Goal: Transaction & Acquisition: Purchase product/service

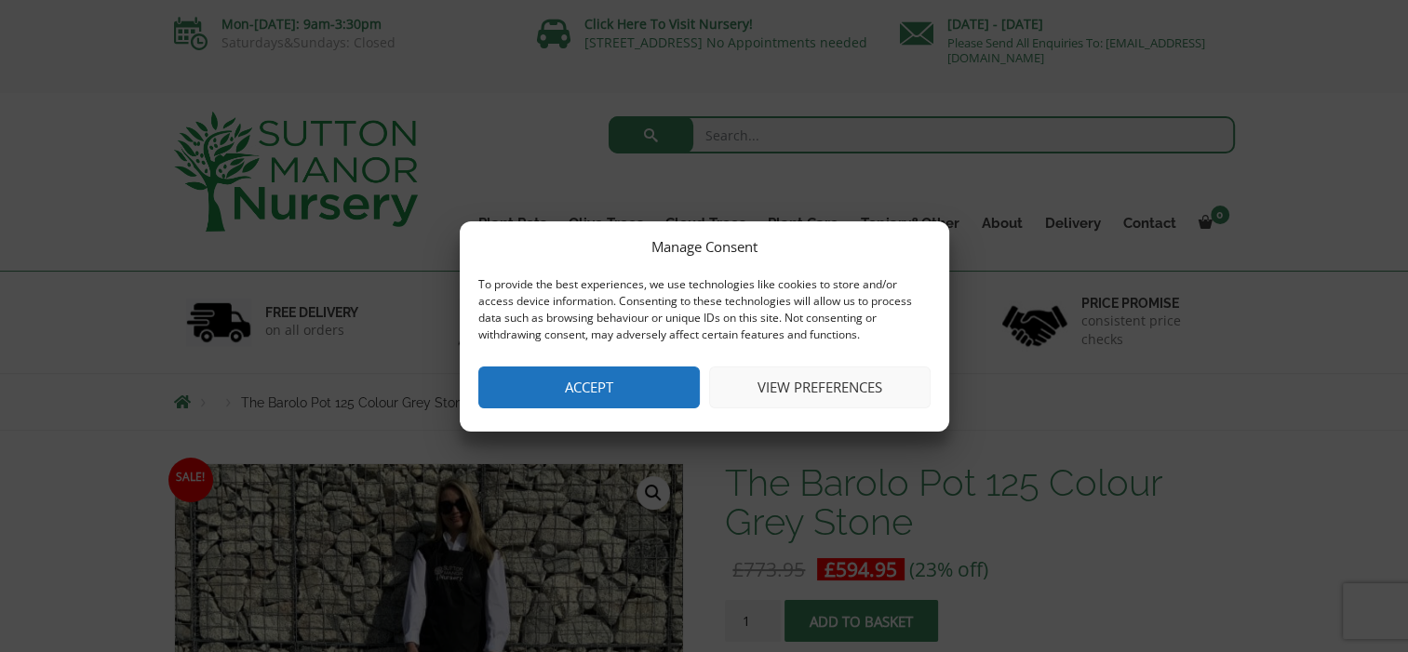
click at [790, 378] on button "View preferences" at bounding box center [819, 388] width 221 height 42
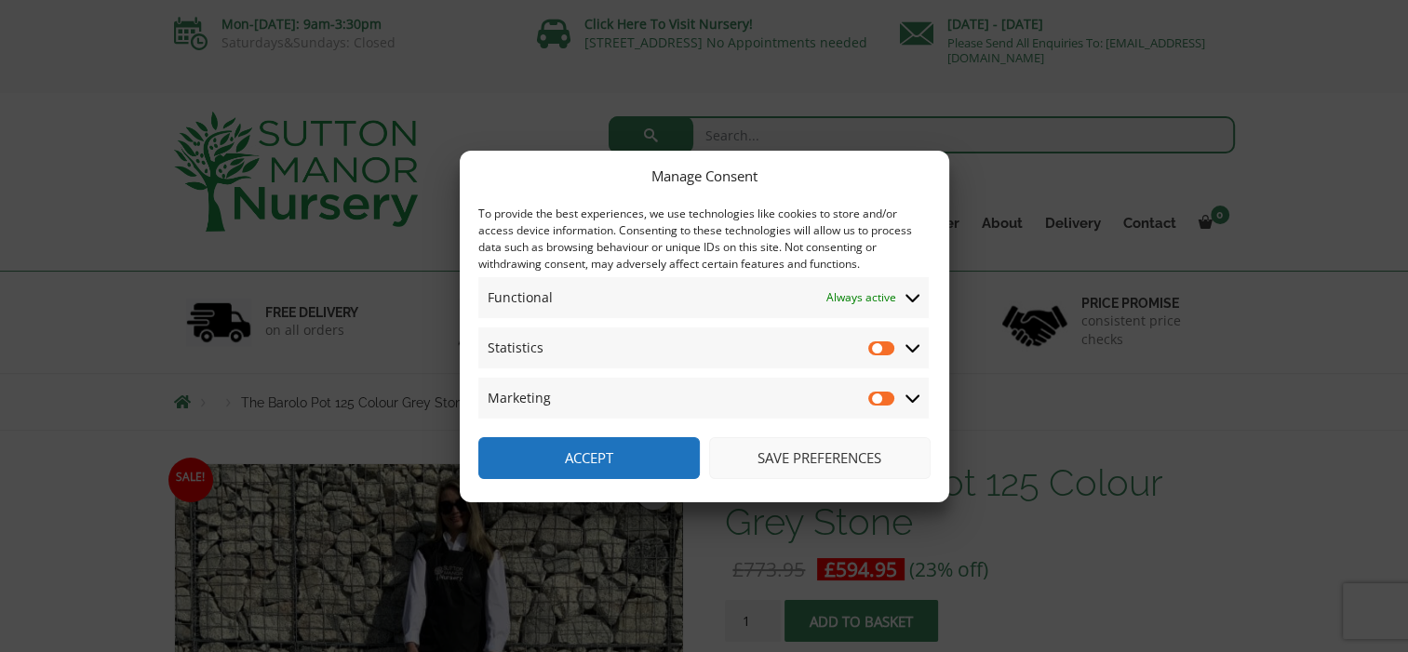
click at [818, 353] on span "Statistics Statistics" at bounding box center [703, 348] width 450 height 41
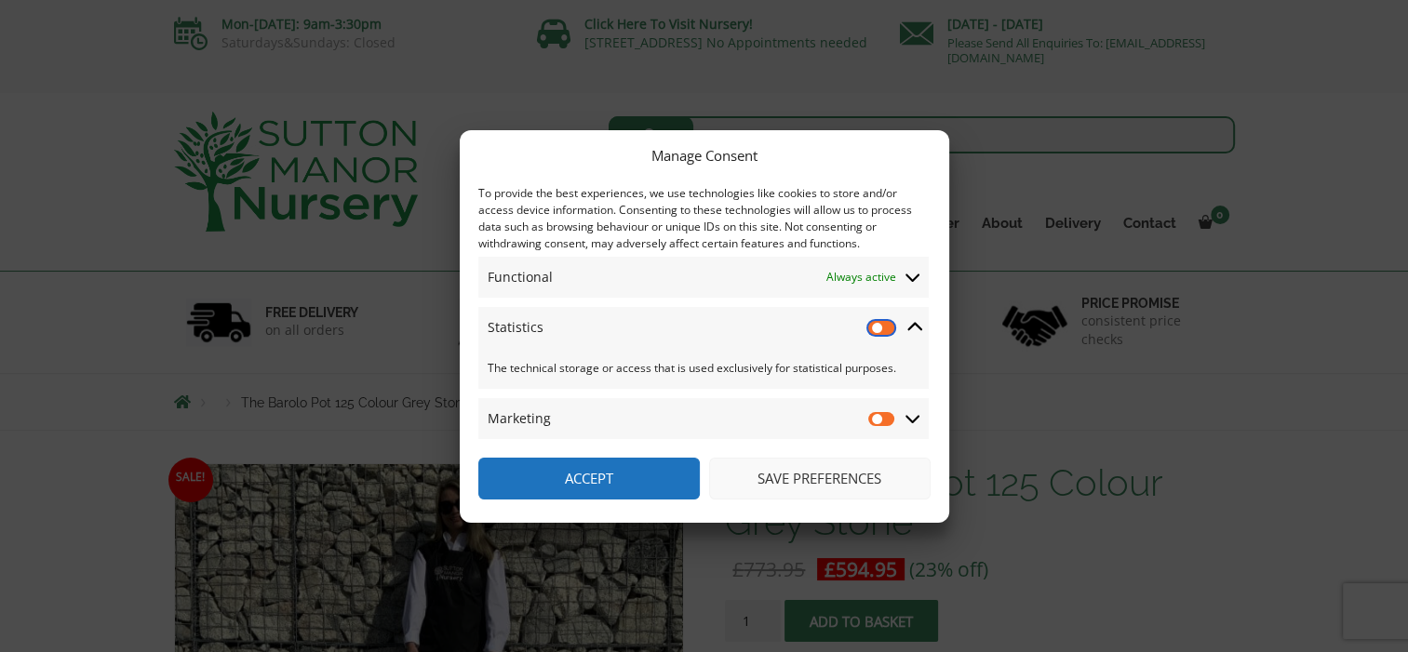
click at [879, 325] on input "Statistics" at bounding box center [882, 327] width 28 height 19
checkbox input "false"
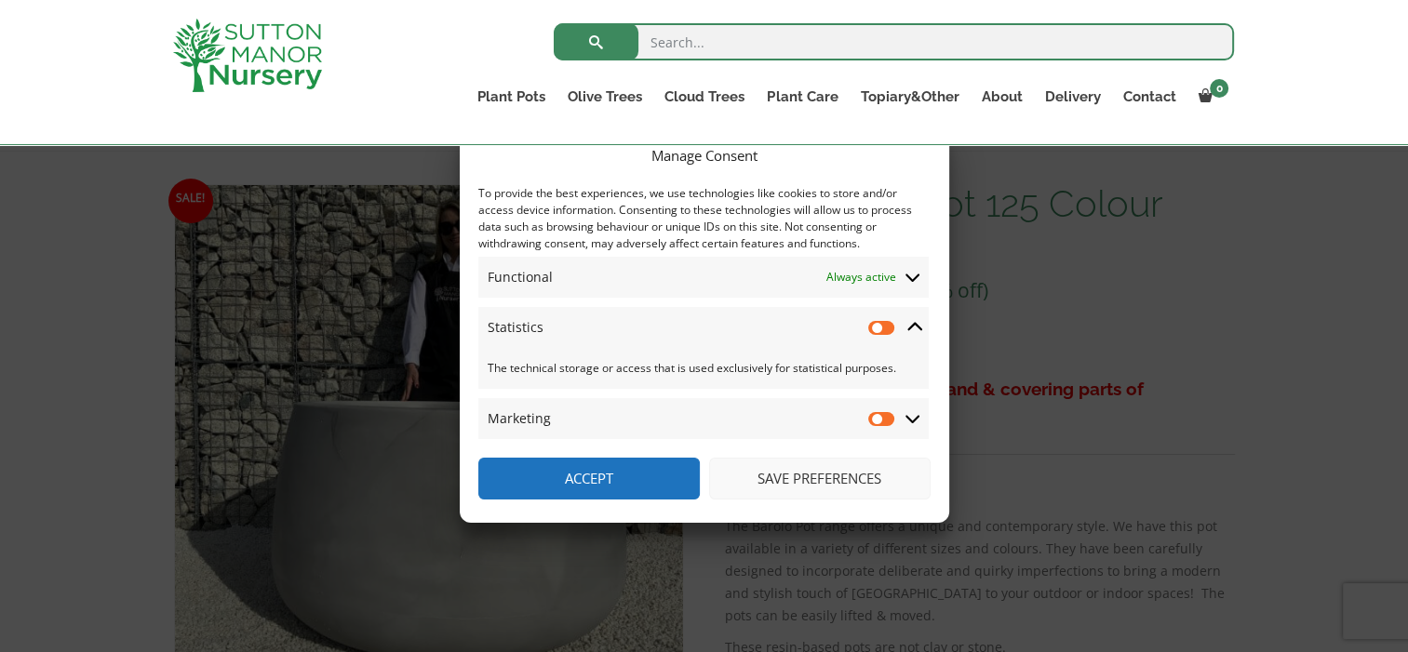
click at [906, 421] on icon at bounding box center [912, 418] width 15 height 17
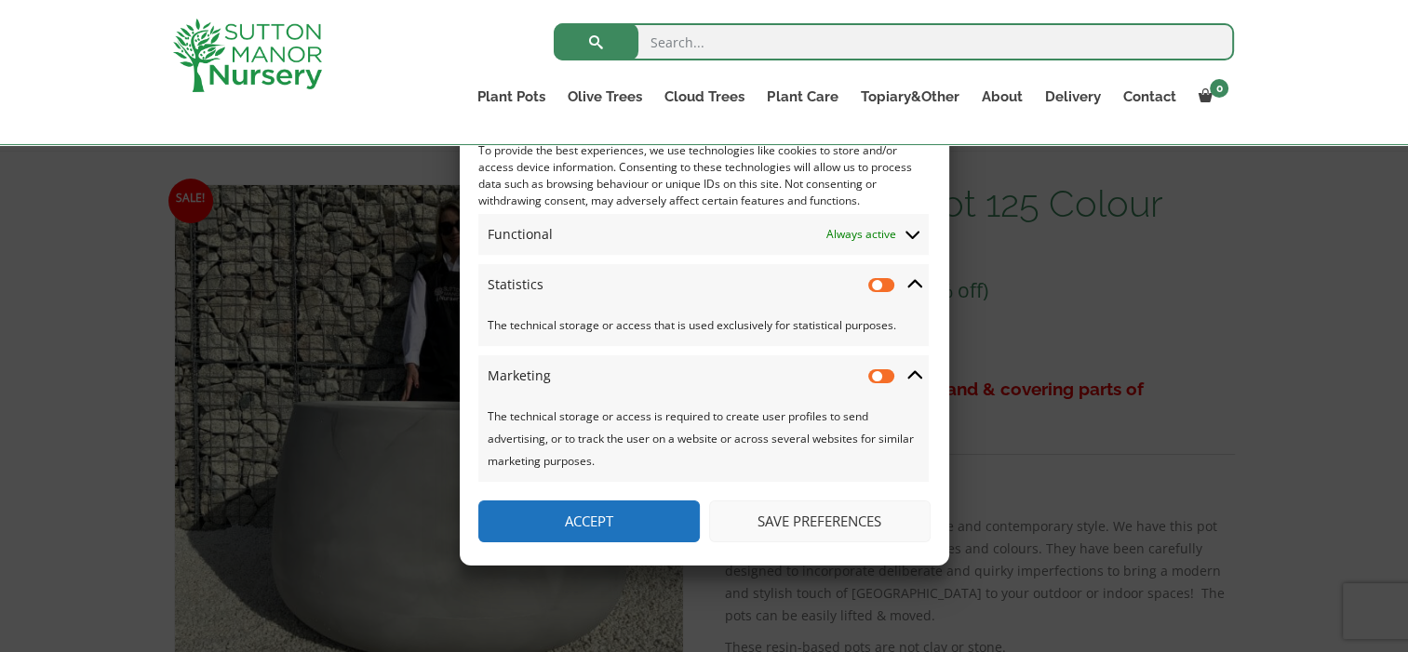
scroll to position [432, 0]
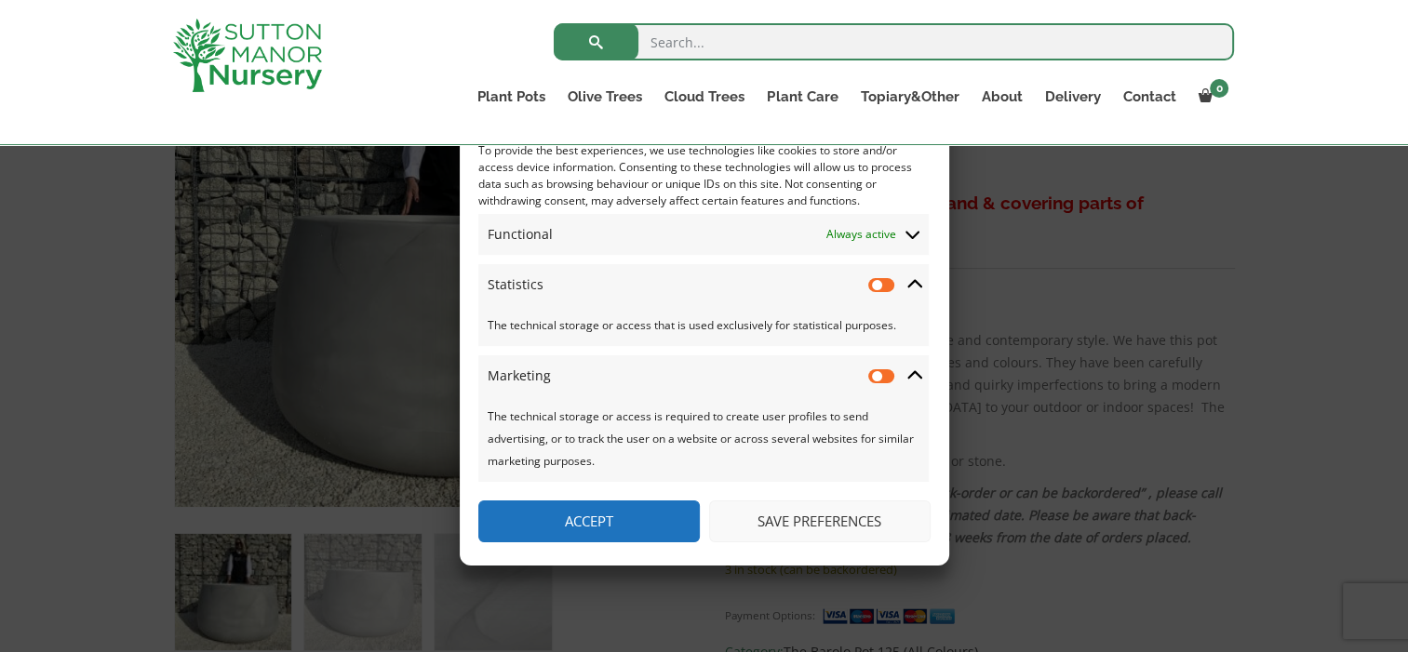
click at [859, 529] on button "Save preferences" at bounding box center [819, 522] width 221 height 42
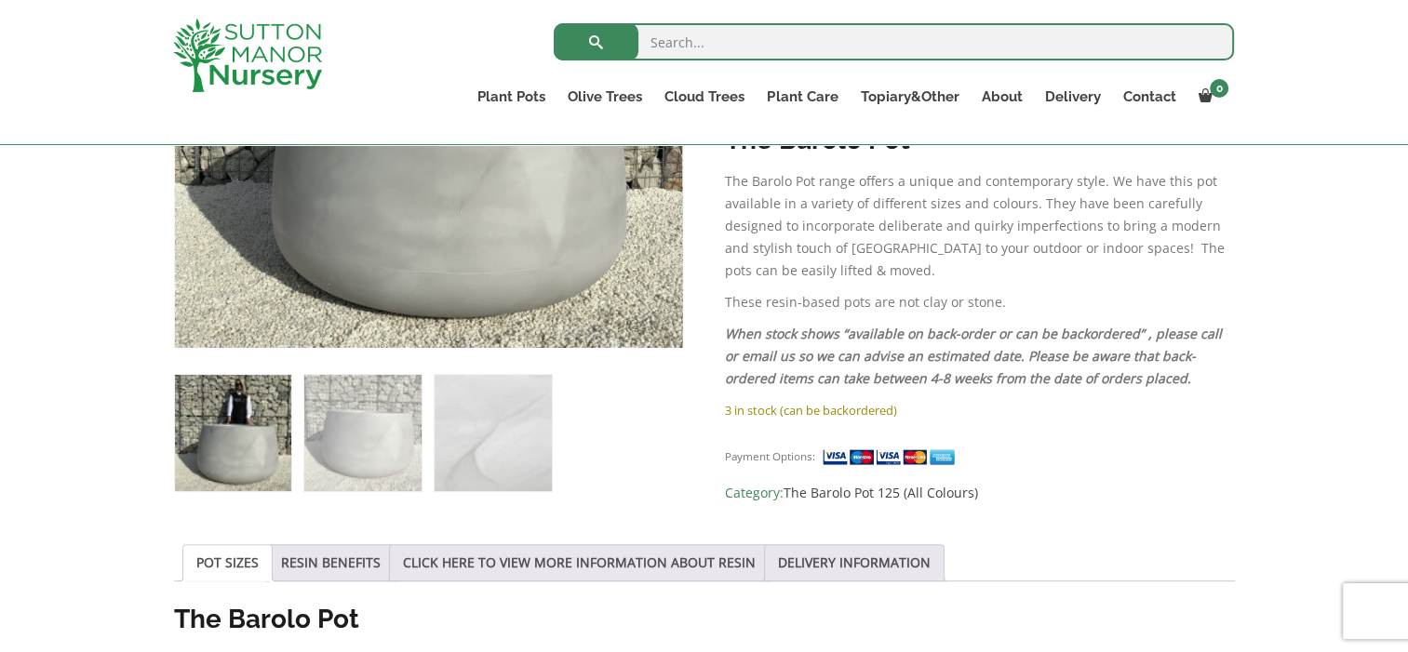
scroll to position [219, 0]
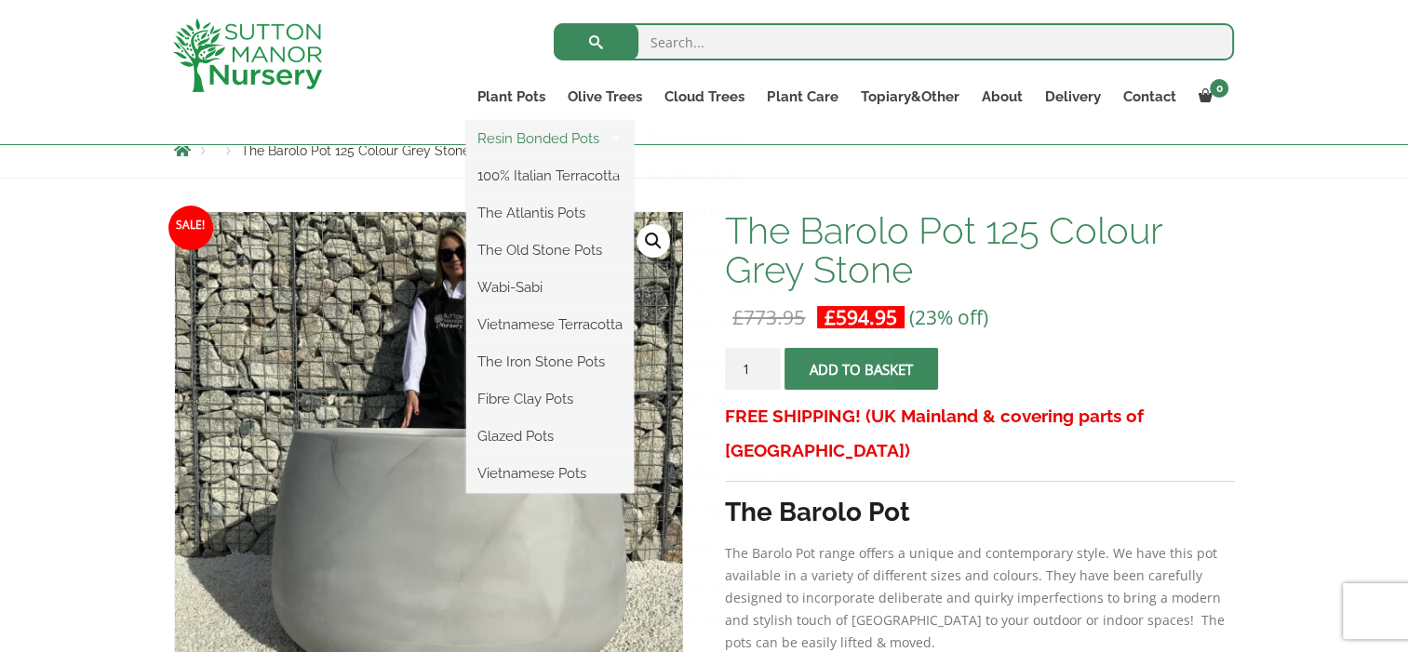
click at [520, 138] on link "Resin Bonded Pots" at bounding box center [550, 139] width 168 height 28
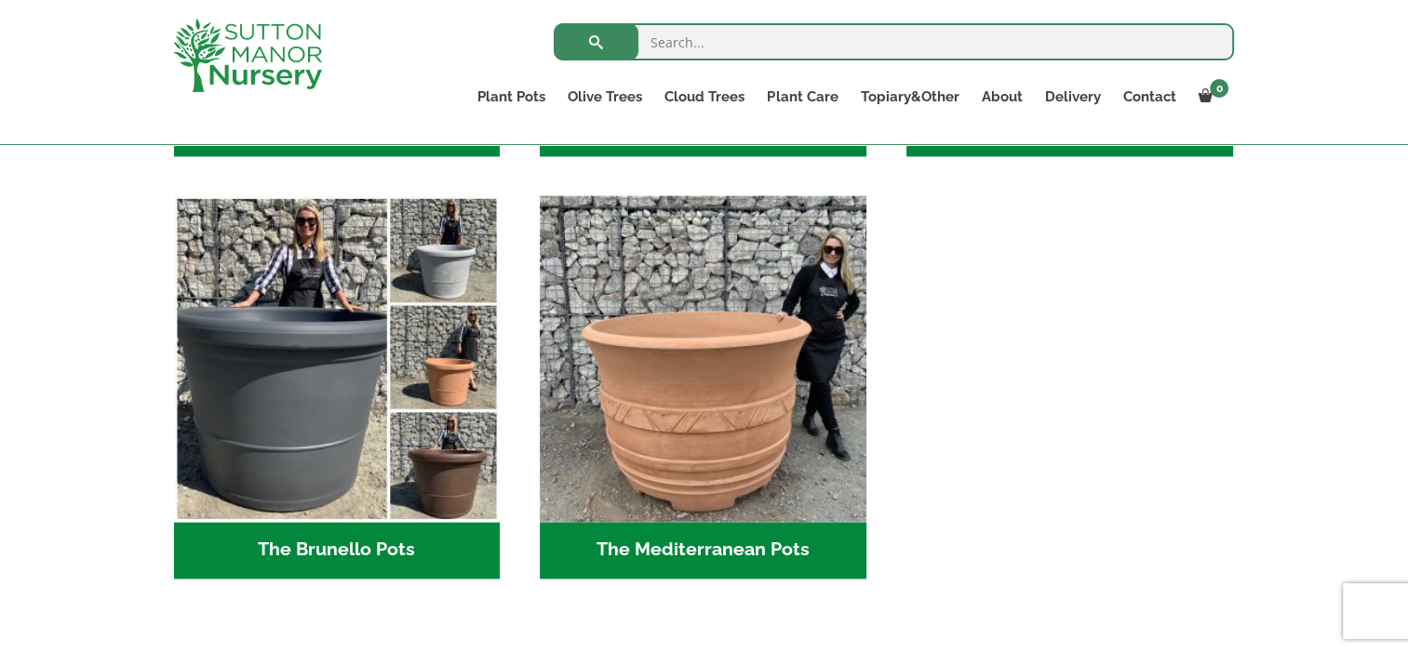
scroll to position [2665, 0]
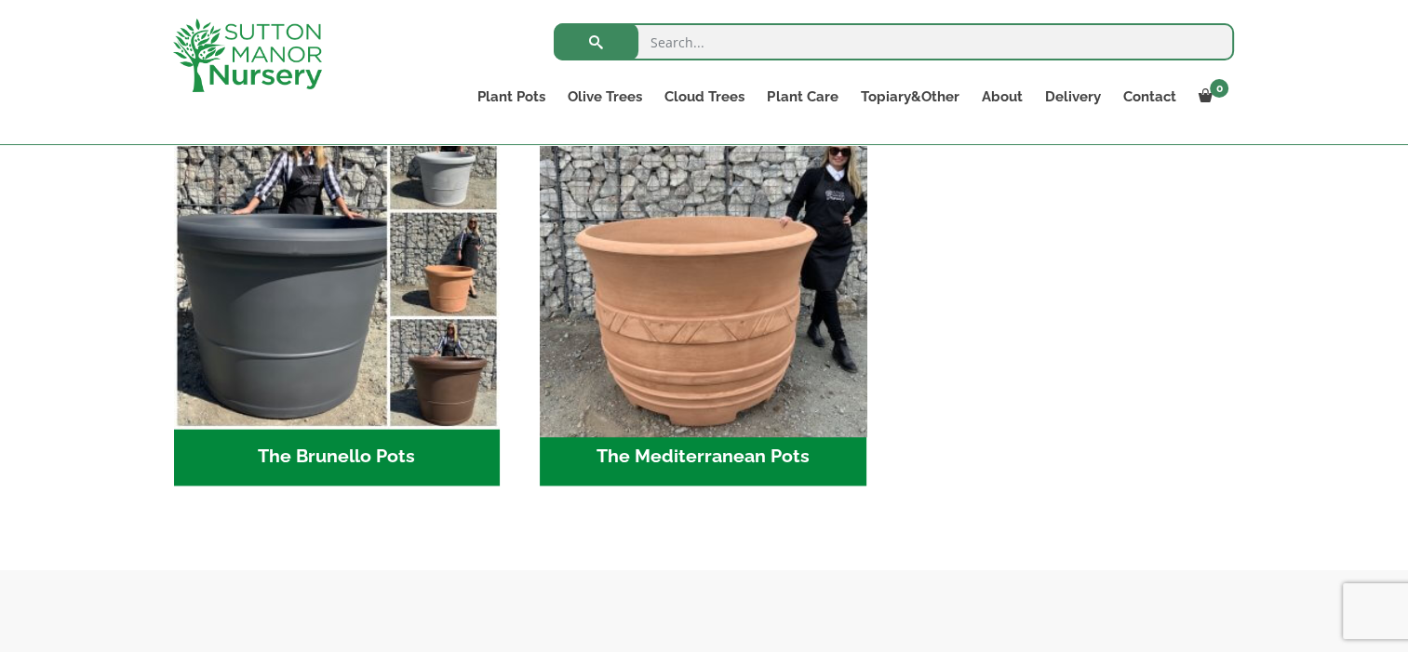
click at [668, 263] on img "Visit product category The Mediterranean Pots" at bounding box center [703, 265] width 342 height 342
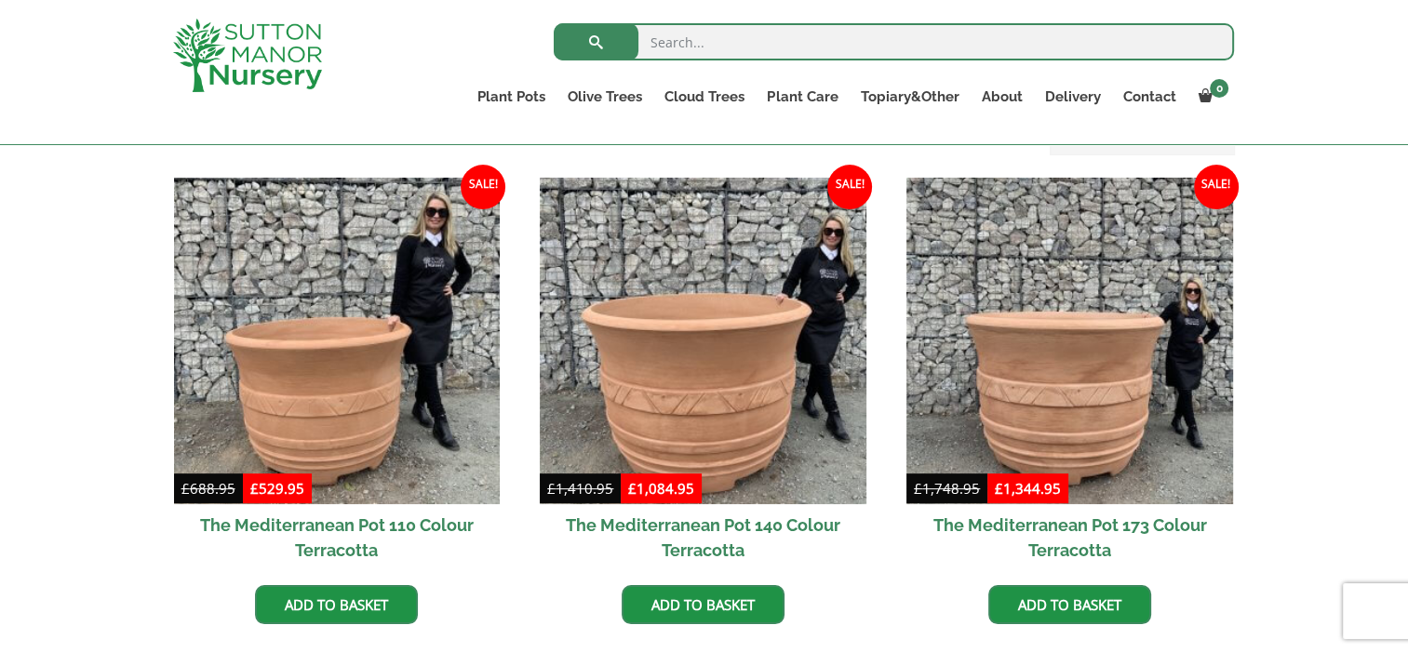
scroll to position [618, 0]
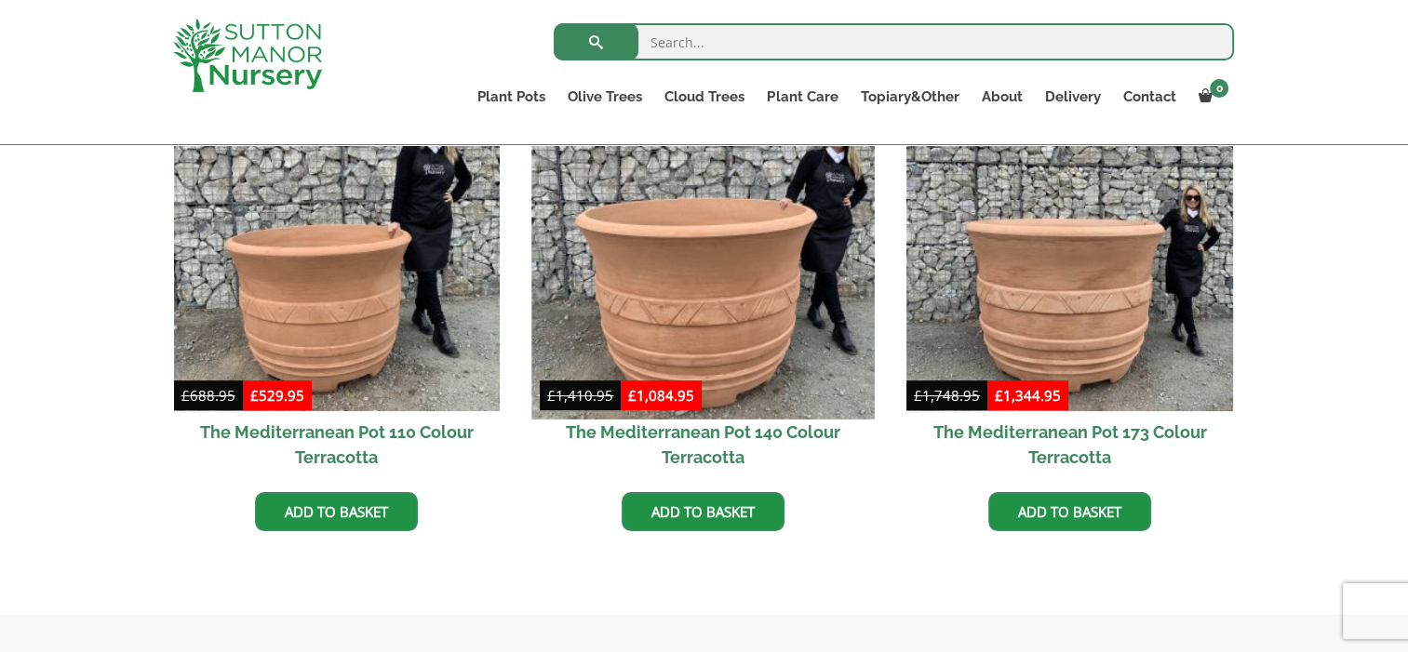
click at [713, 276] on img at bounding box center [703, 247] width 342 height 342
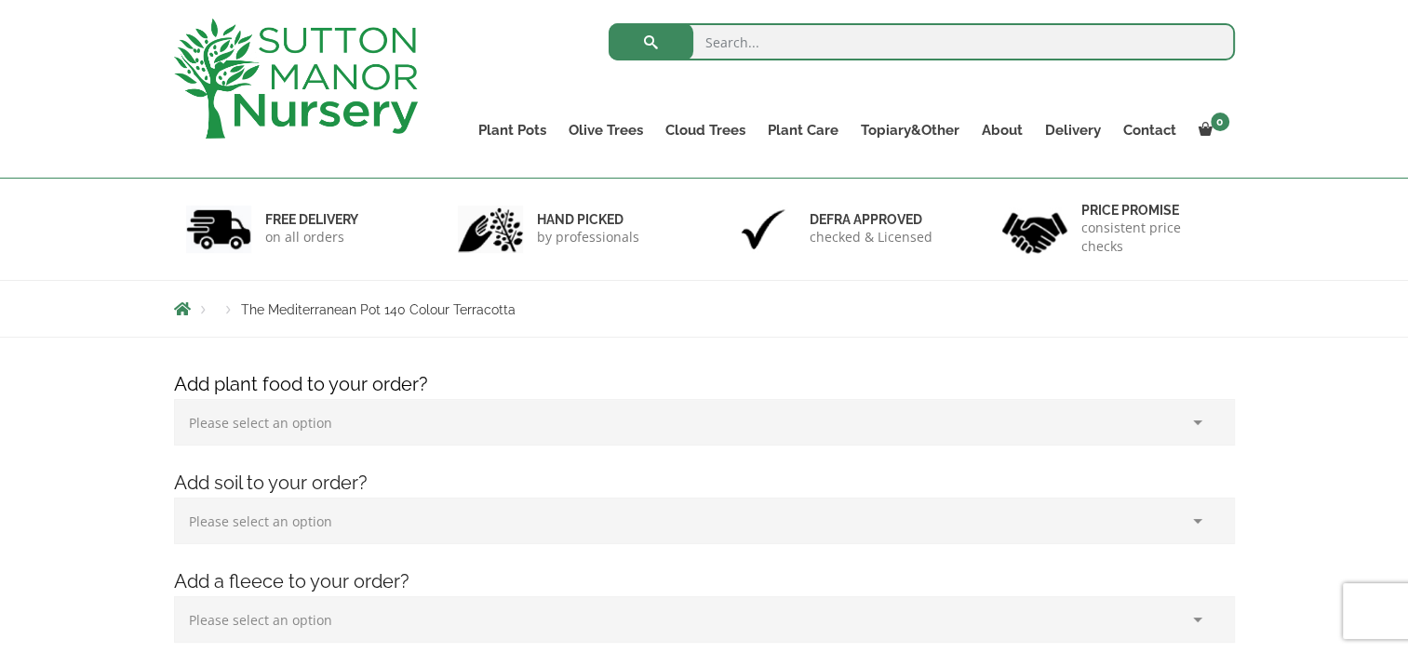
scroll to position [186, 0]
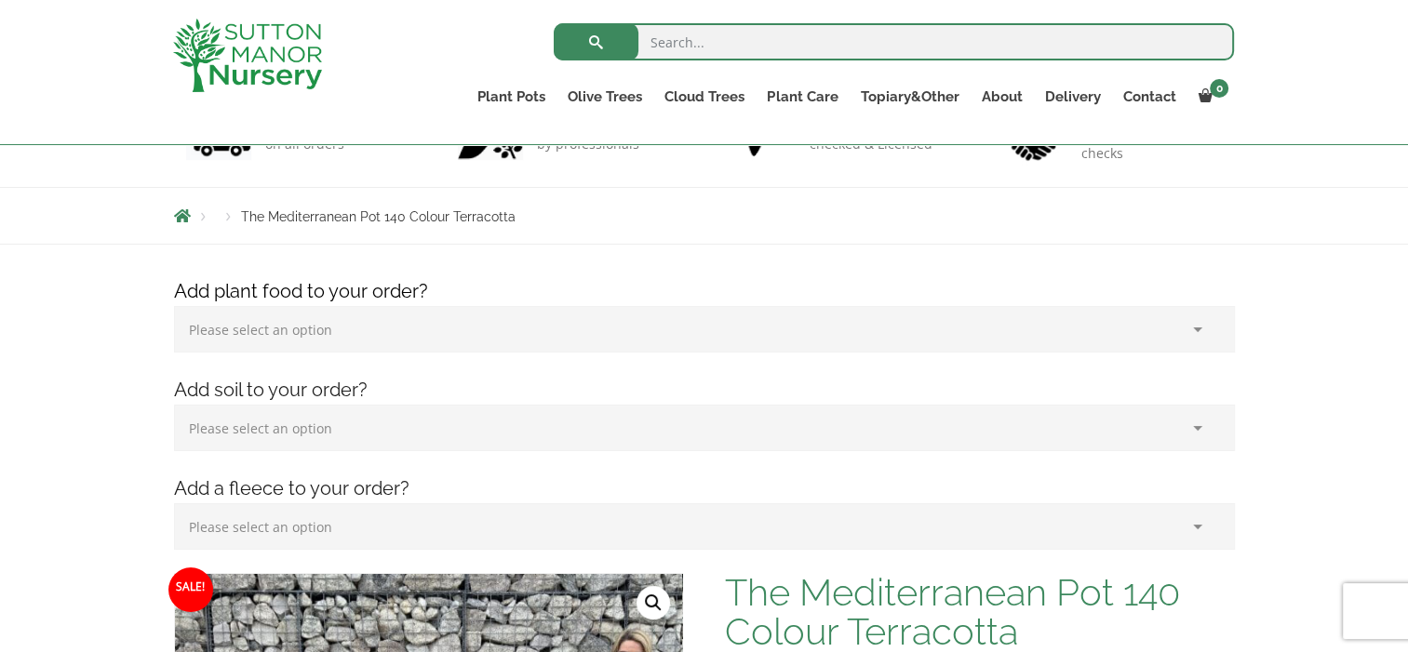
click at [647, 333] on select "Please select an option (x1) 1k Bag (£15.00) (x2) 1k Bag (£30.00) (x3) 1k Bag (…" at bounding box center [704, 329] width 1061 height 47
click at [647, 332] on select "Please select an option (x1) 1k Bag (£15.00) (x2) 1k Bag (£30.00) (x3) 1k Bag (…" at bounding box center [704, 329] width 1061 height 47
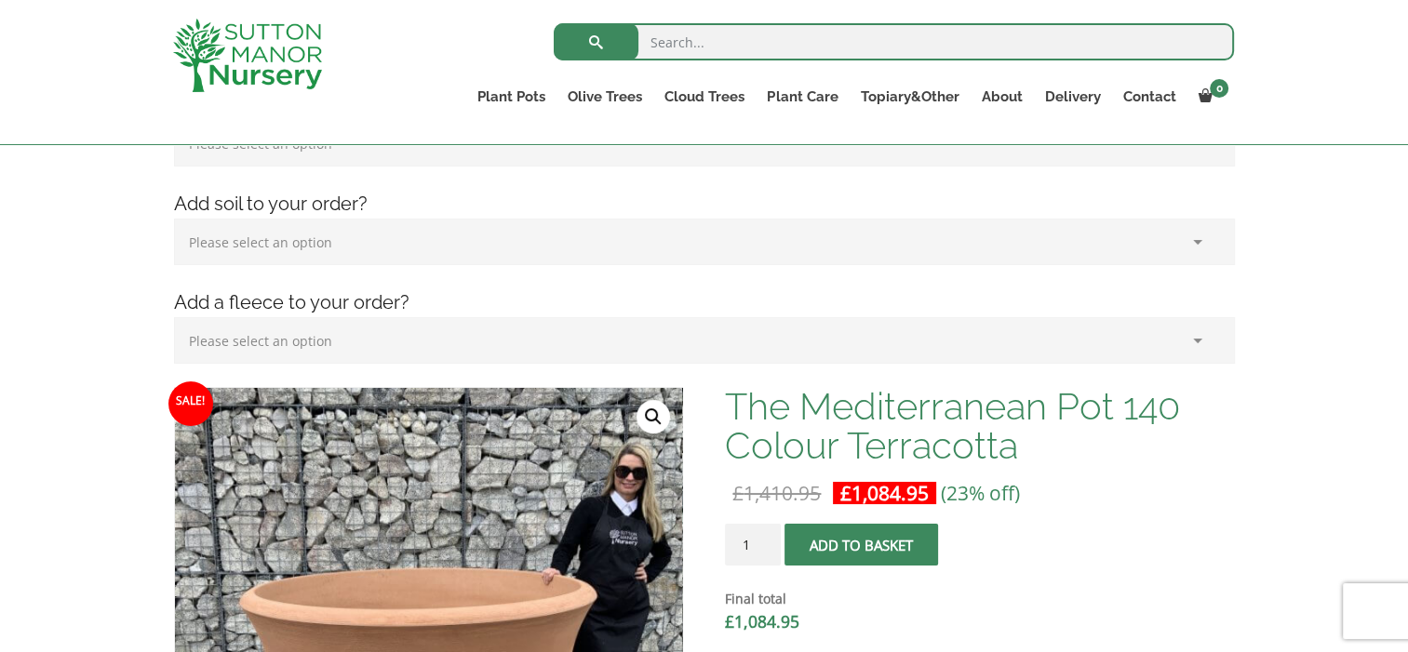
scroll to position [432, 0]
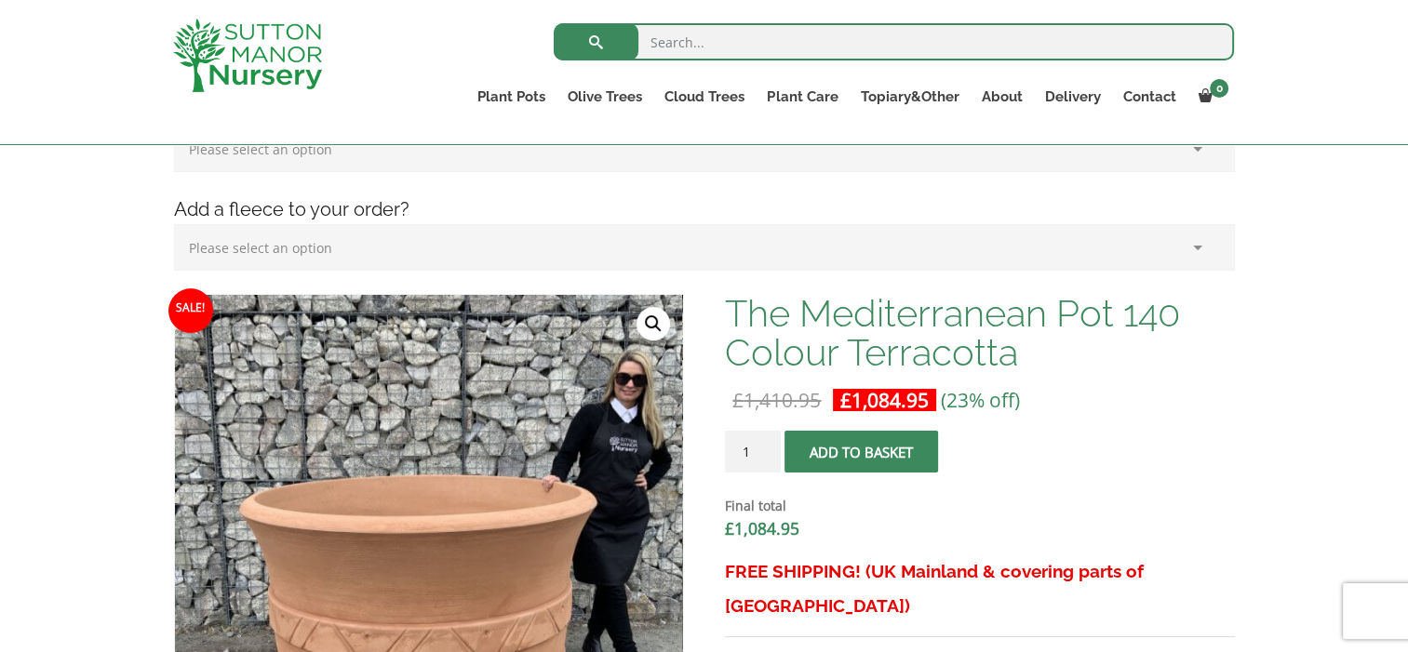
click at [618, 250] on select "Please select an option (x1) Horticultural Fleece (£24.95)" at bounding box center [704, 247] width 1061 height 47
click at [622, 205] on h4 "Add a fleece to your order?" at bounding box center [704, 209] width 1089 height 29
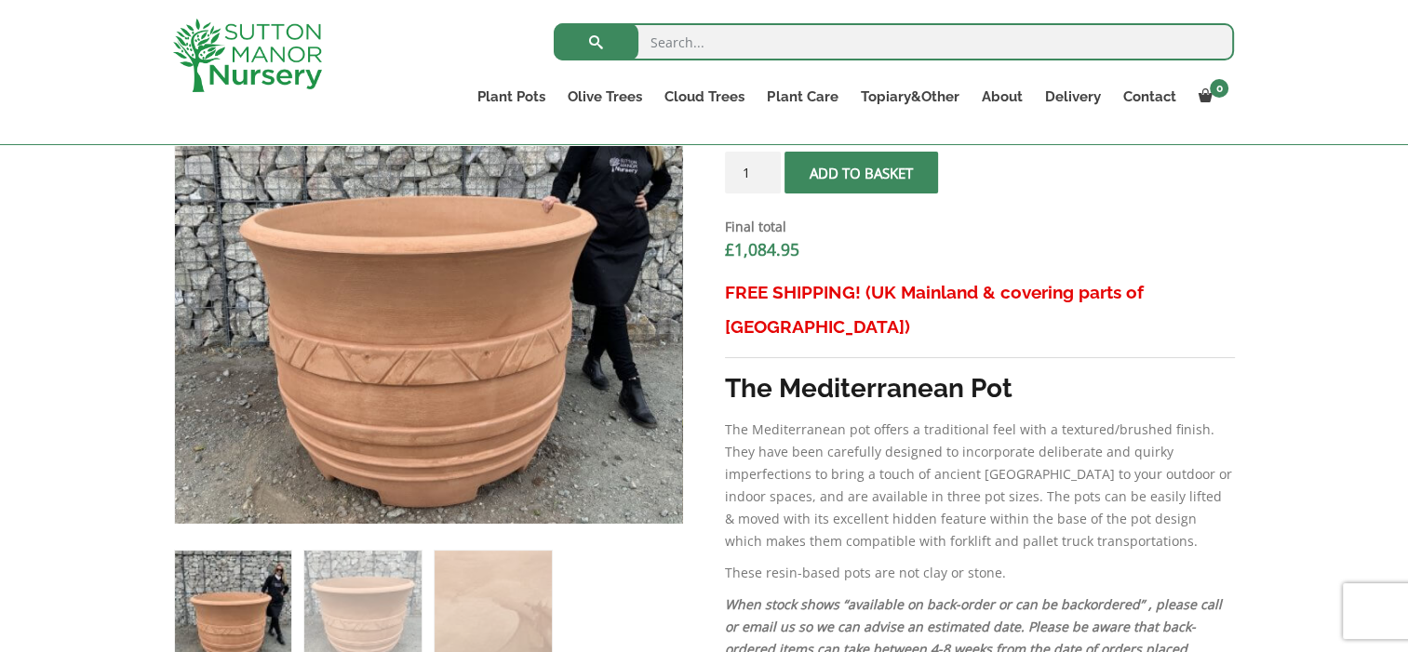
scroll to position [804, 0]
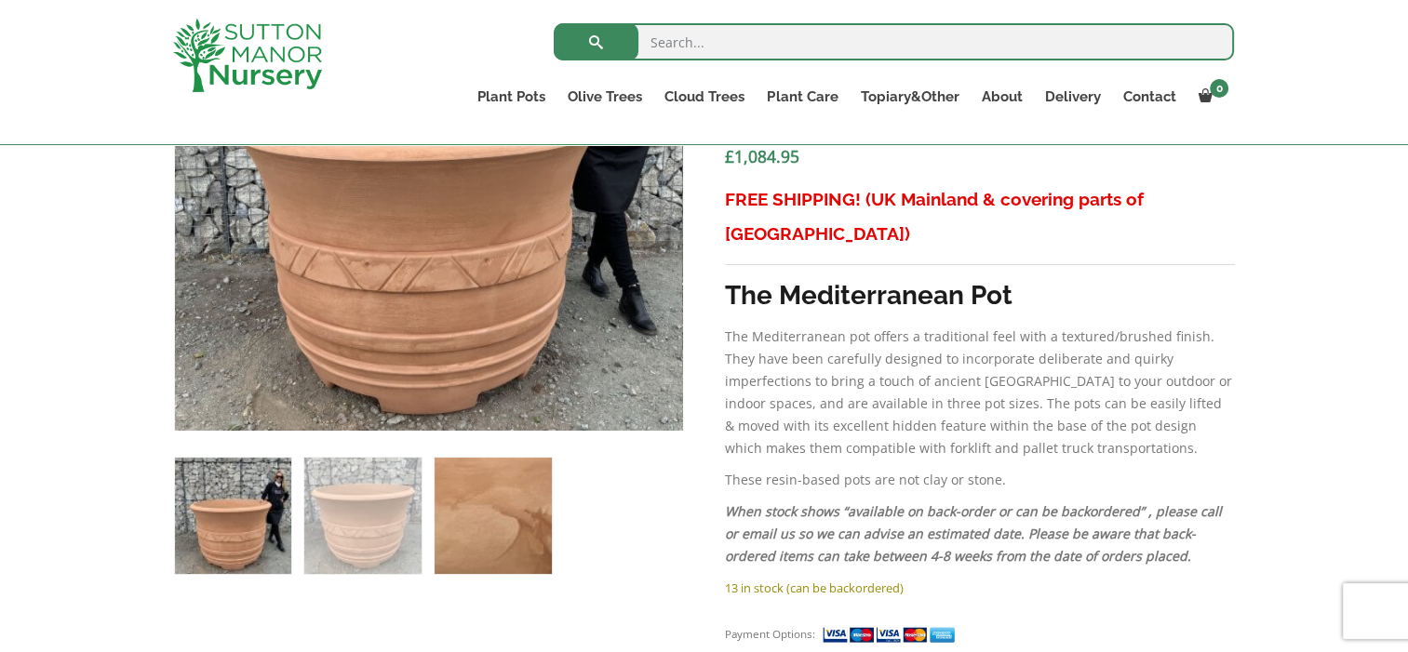
click at [516, 498] on img at bounding box center [493, 516] width 116 height 116
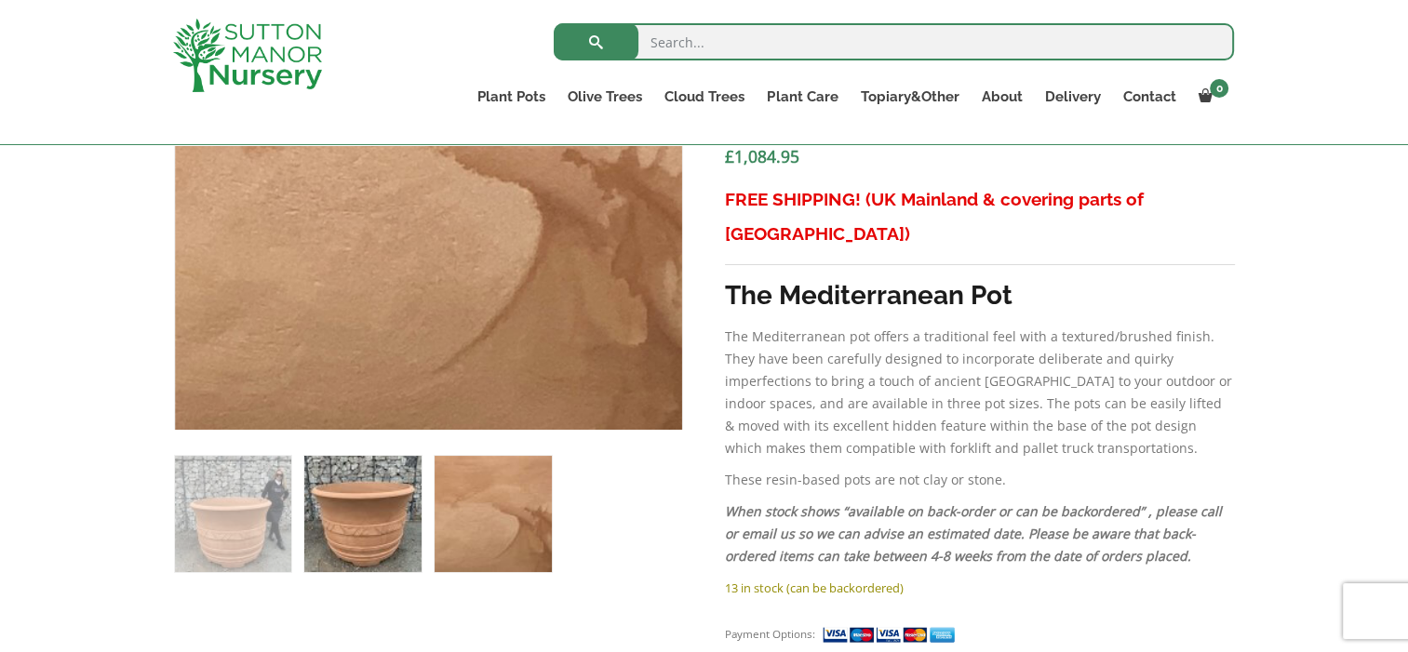
click at [347, 536] on img at bounding box center [362, 514] width 116 height 116
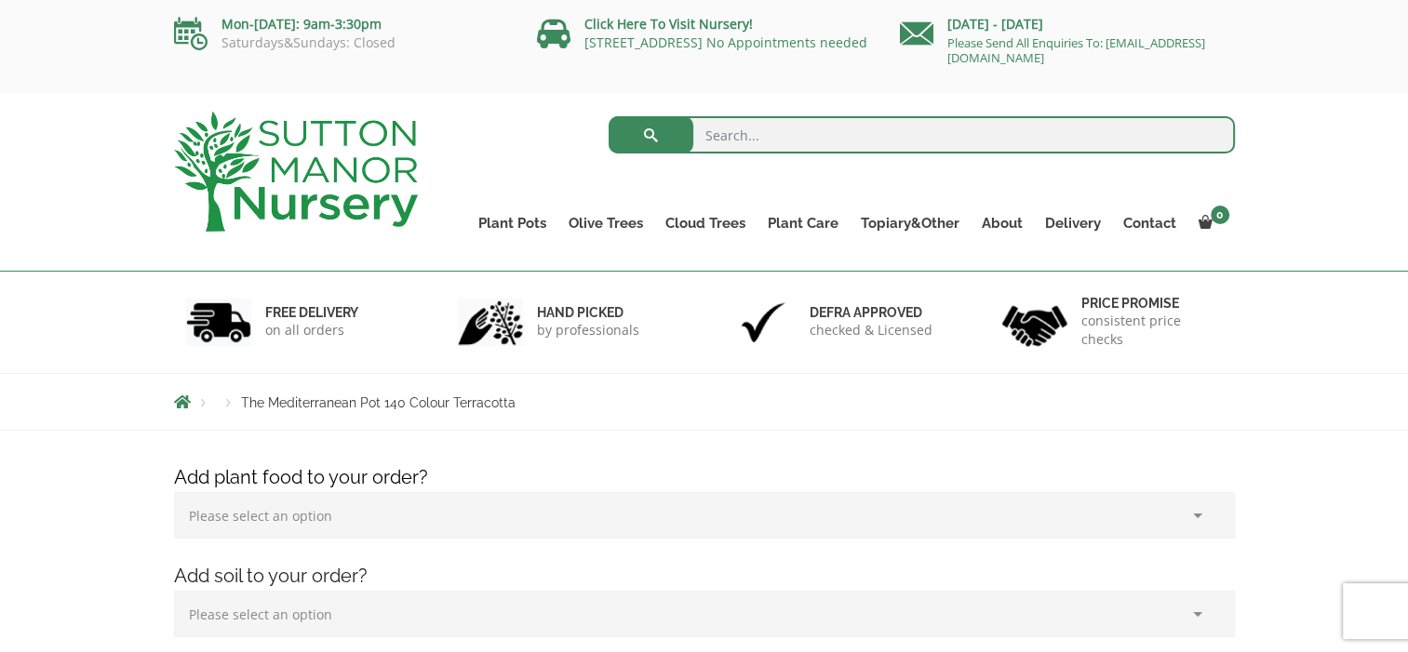
scroll to position [0, 0]
